Goal: Information Seeking & Learning: Check status

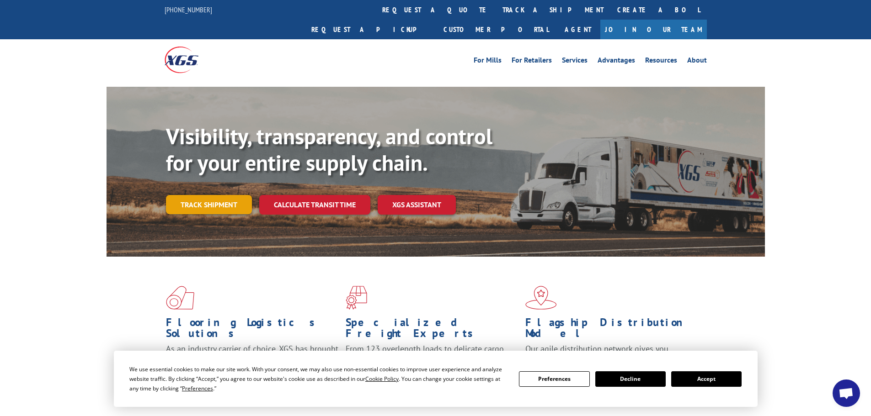
click at [224, 195] on link "Track shipment" at bounding box center [209, 204] width 86 height 19
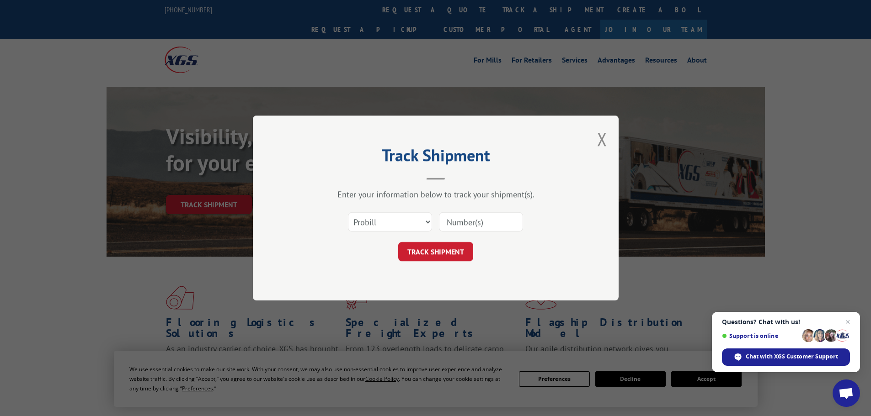
click at [471, 224] on input at bounding box center [481, 222] width 84 height 19
type input "75200996"
click at [398, 242] on button "TRACK SHIPMENT" at bounding box center [435, 251] width 75 height 19
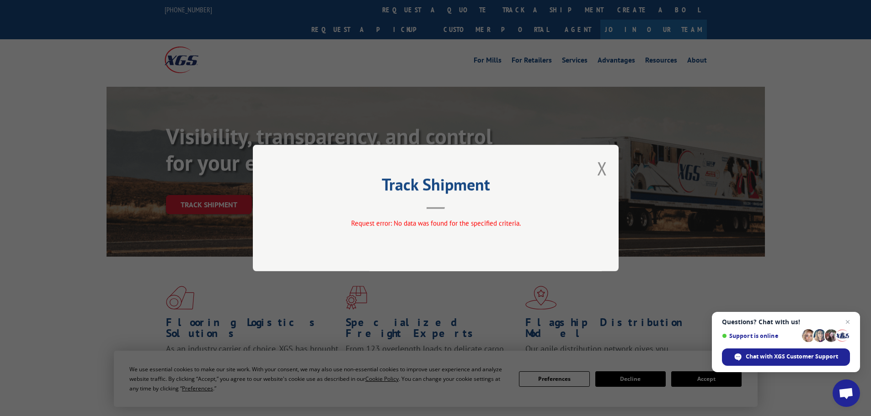
click at [473, 228] on span "Request error: No data was found for the specified criteria." at bounding box center [436, 223] width 170 height 9
click at [597, 168] on button "Close modal" at bounding box center [602, 168] width 10 height 24
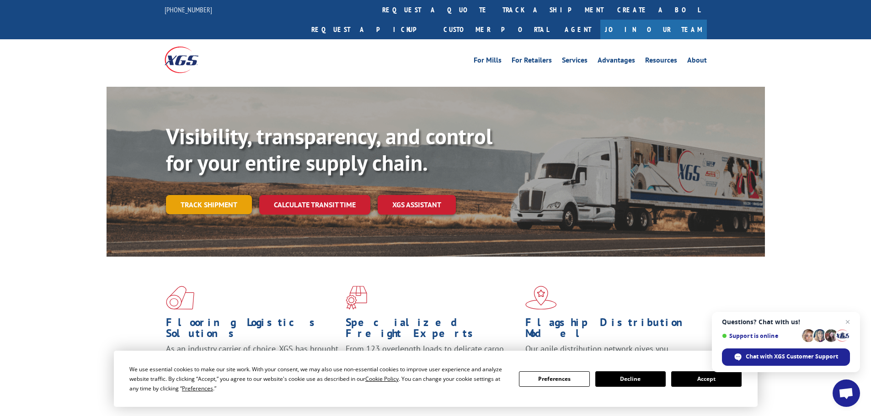
click at [224, 195] on link "Track shipment" at bounding box center [209, 204] width 86 height 19
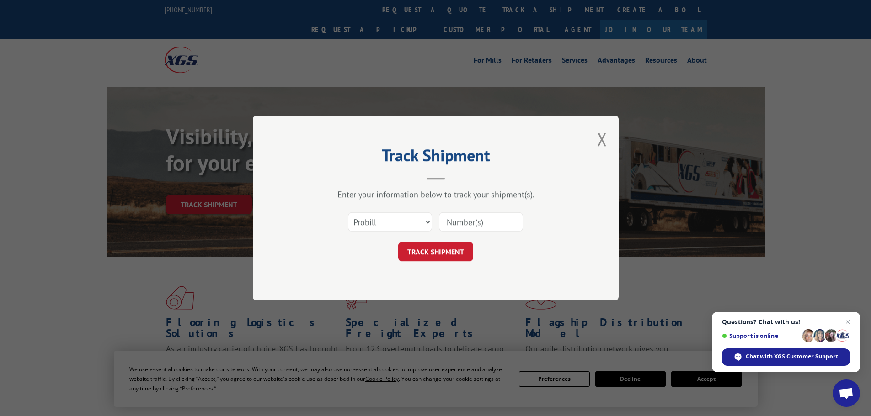
click at [458, 223] on input at bounding box center [481, 222] width 84 height 19
type input "17520996"
click at [398, 242] on button "TRACK SHIPMENT" at bounding box center [435, 251] width 75 height 19
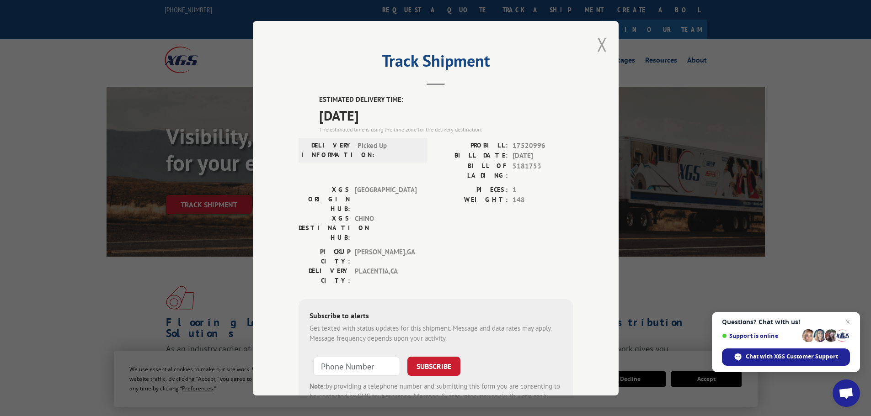
click at [597, 46] on button "Close modal" at bounding box center [602, 44] width 10 height 24
